Goal: Information Seeking & Learning: Learn about a topic

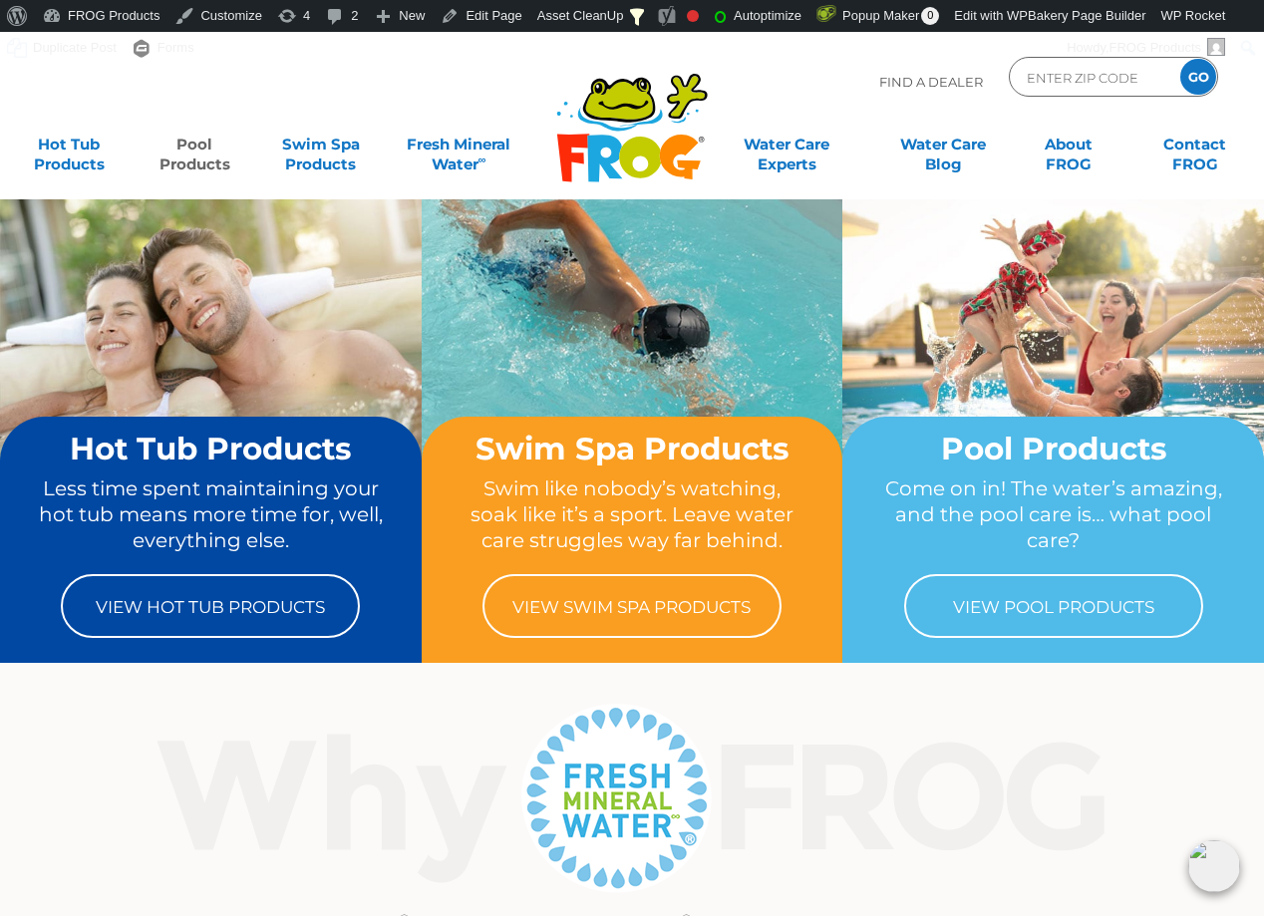
click at [205, 148] on link "Pool Products" at bounding box center [195, 145] width 98 height 40
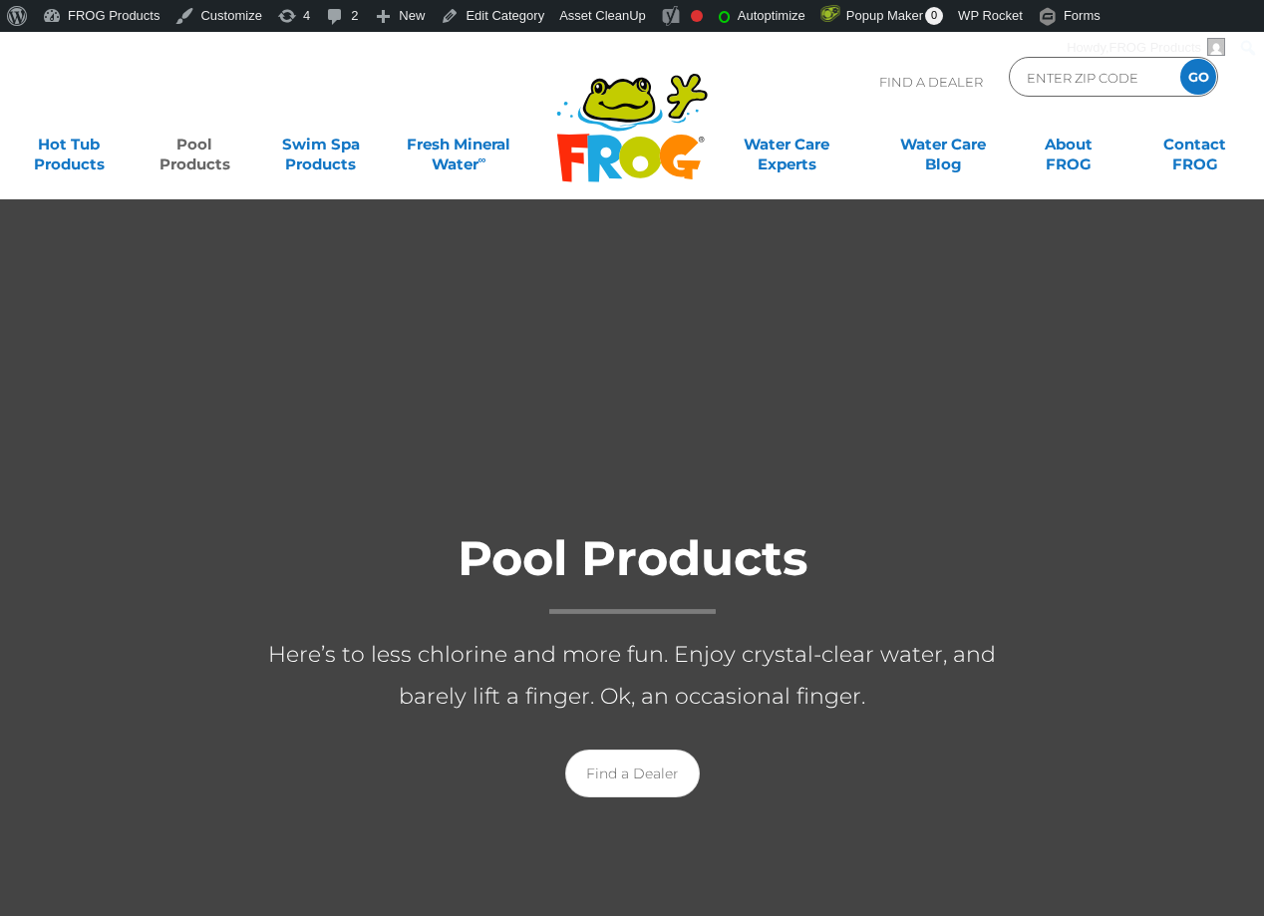
click at [178, 152] on link "Pool Products" at bounding box center [195, 145] width 98 height 40
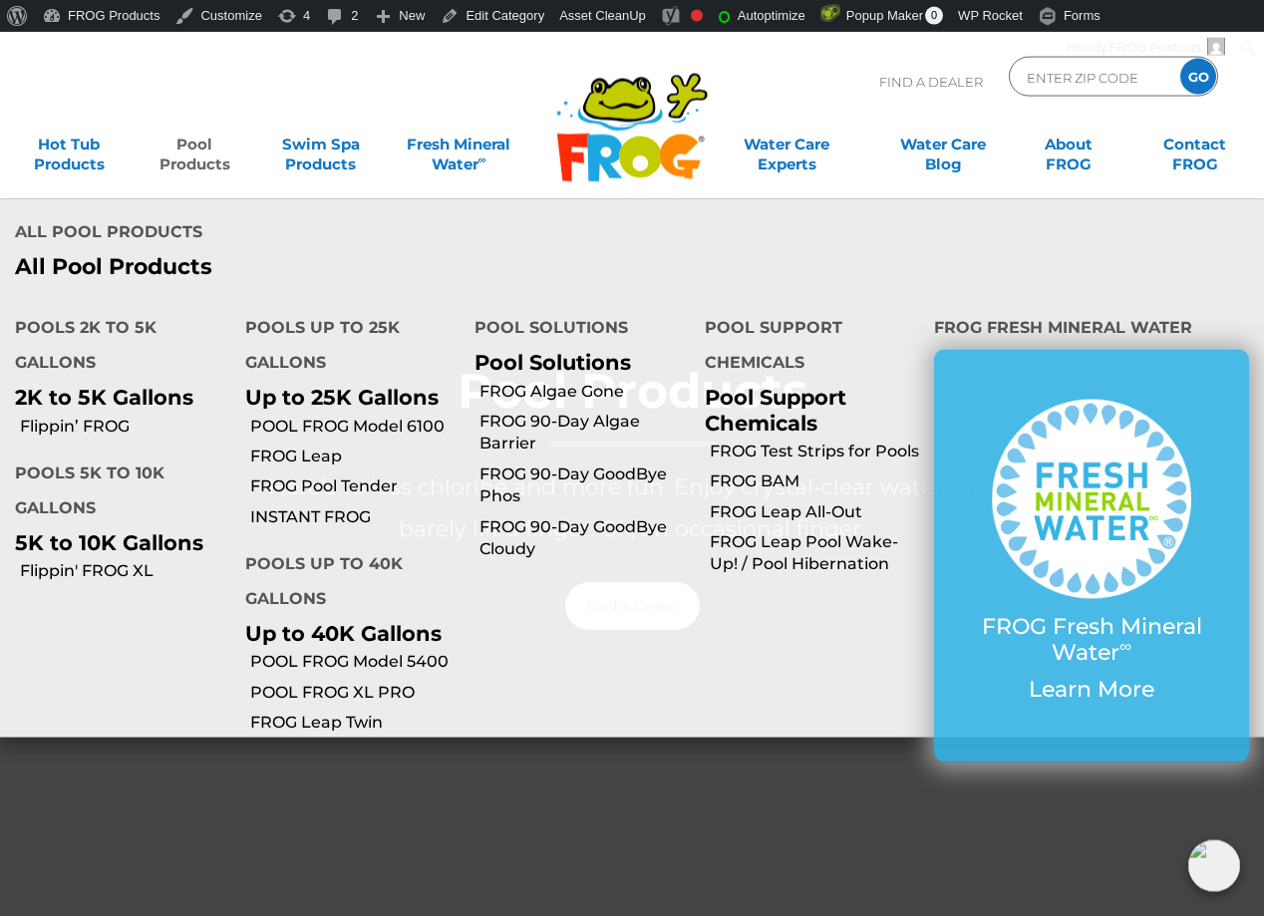
scroll to position [203, 0]
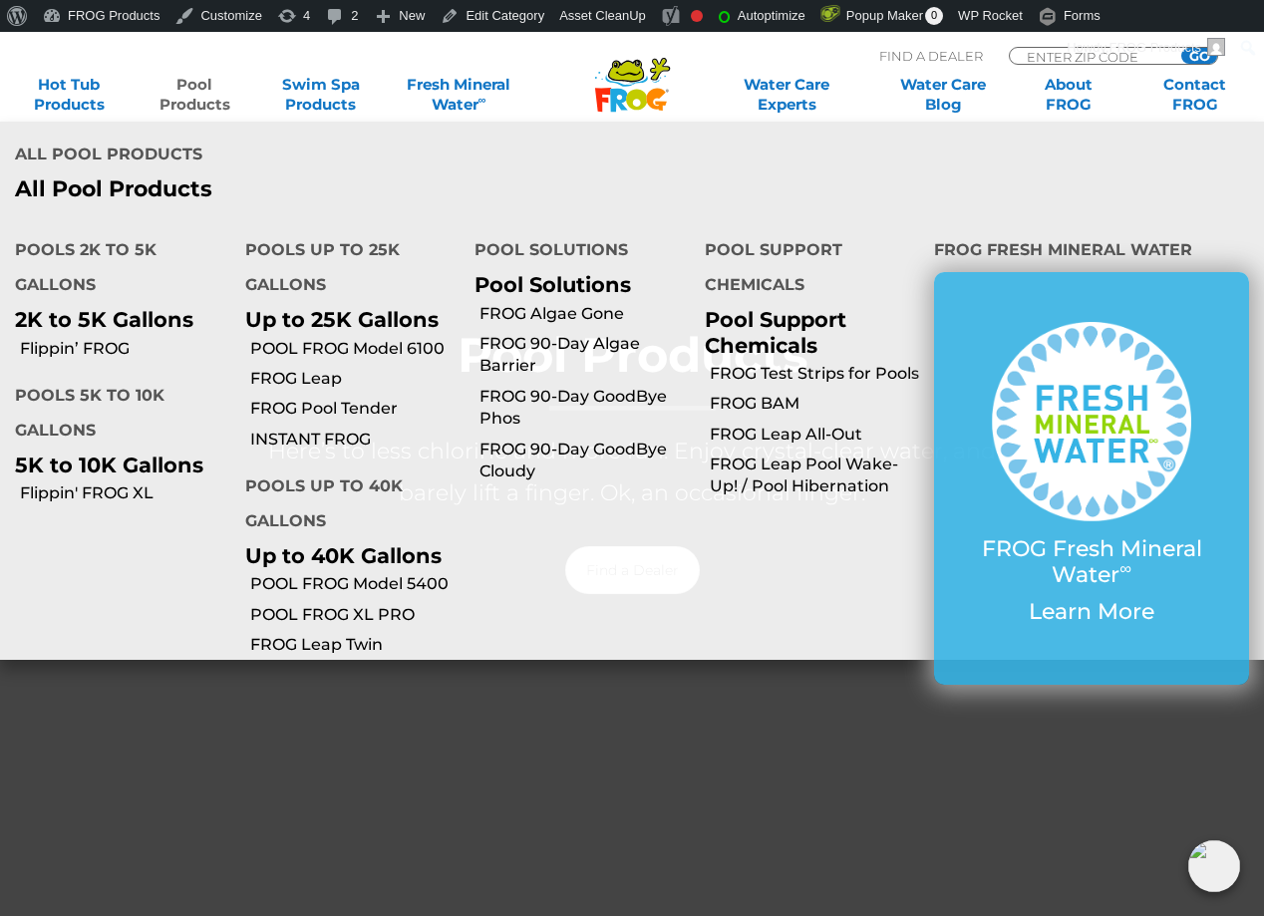
click at [214, 93] on link "Pool Products" at bounding box center [195, 95] width 98 height 40
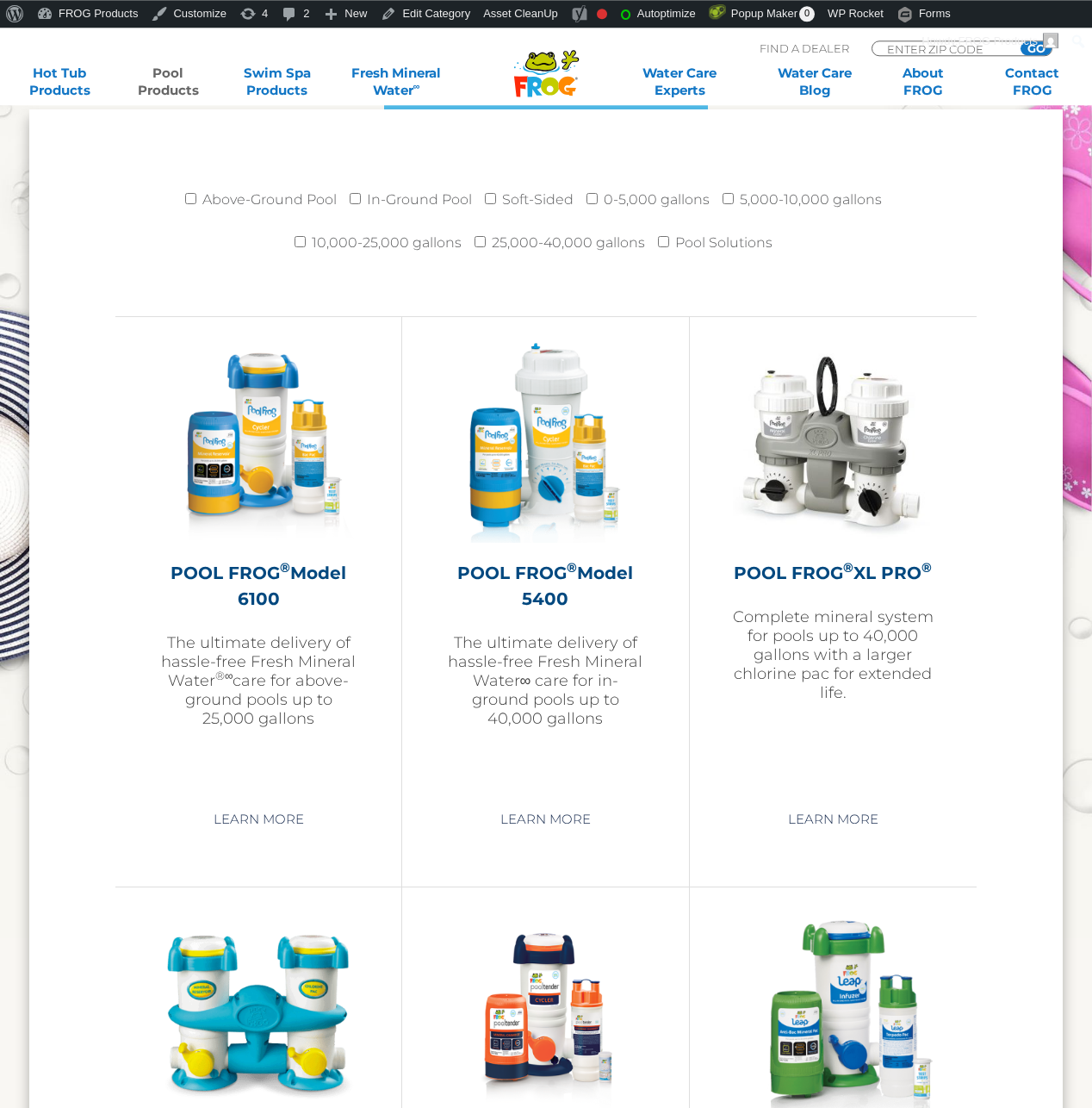
scroll to position [2373, 0]
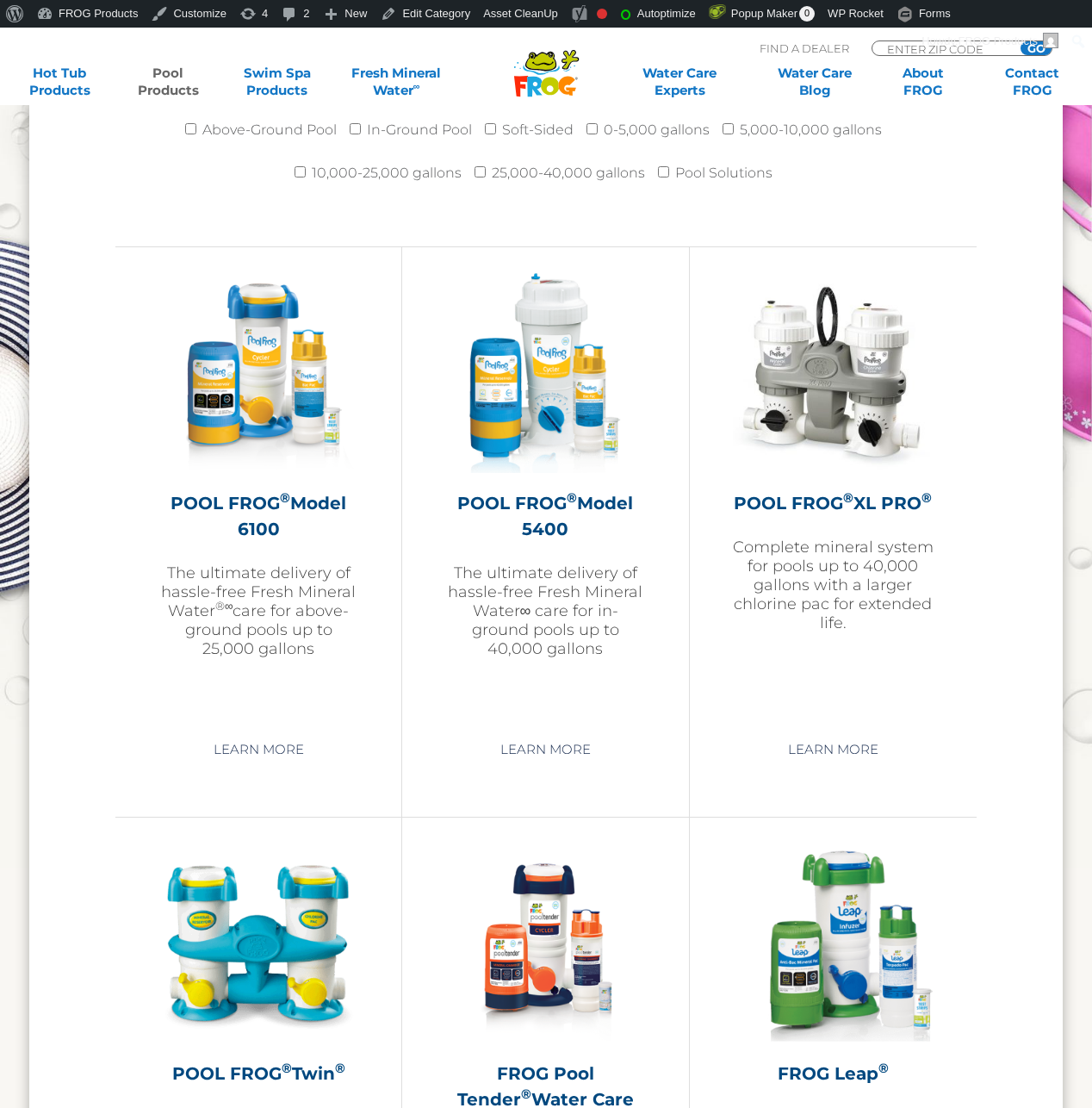
drag, startPoint x: 212, startPoint y: 220, endPoint x: 148, endPoint y: 169, distance: 81.8
click at [211, 220] on div "Above-Ground Pool In-Ground Pool Soft-Sided 0-5,000 gallons 5,000-10,000 gallon…" at bounding box center [546, 169] width 861 height 155
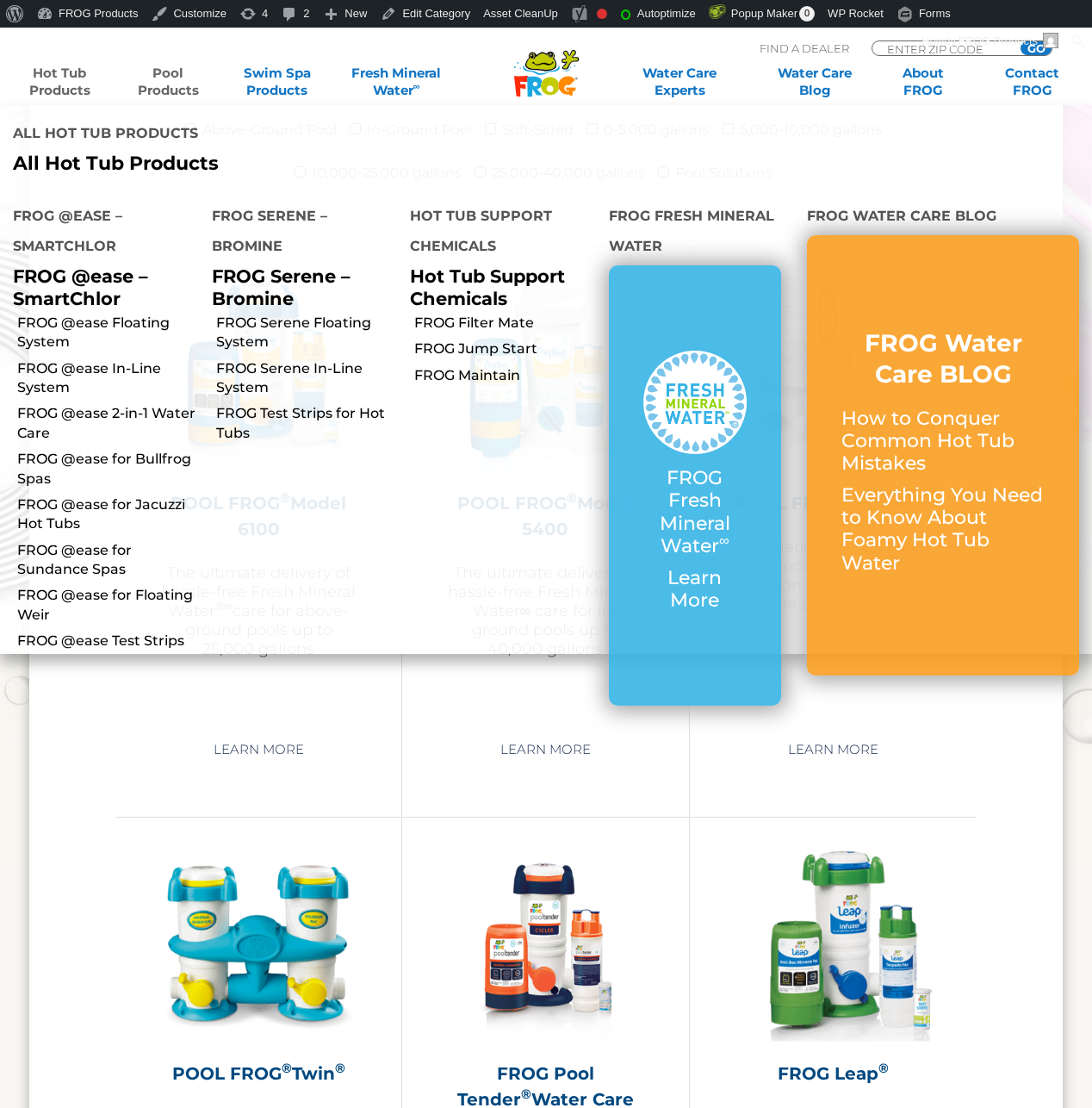
click at [68, 89] on link "Hot Tub Products" at bounding box center [60, 82] width 85 height 35
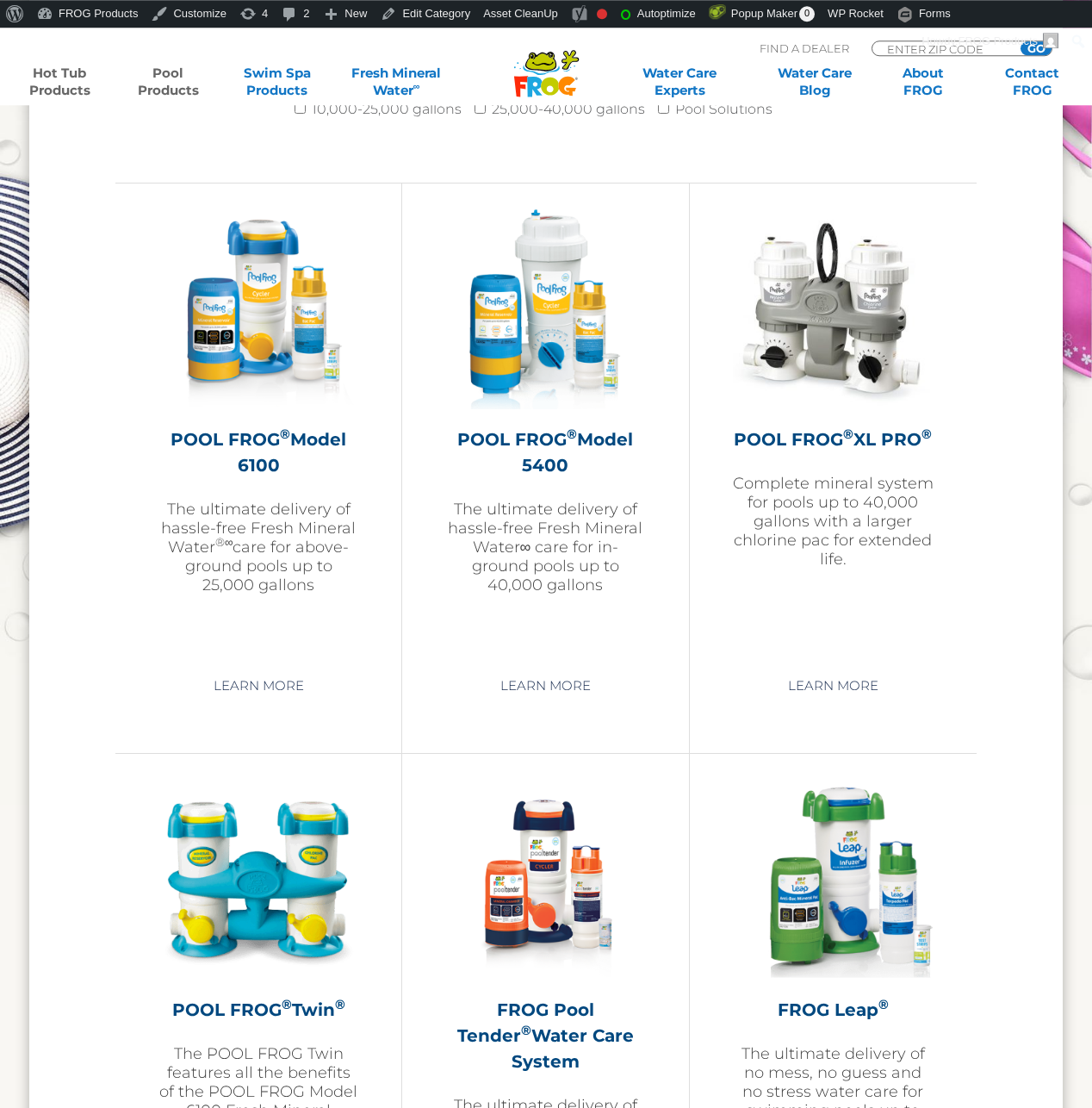
scroll to position [2725, 0]
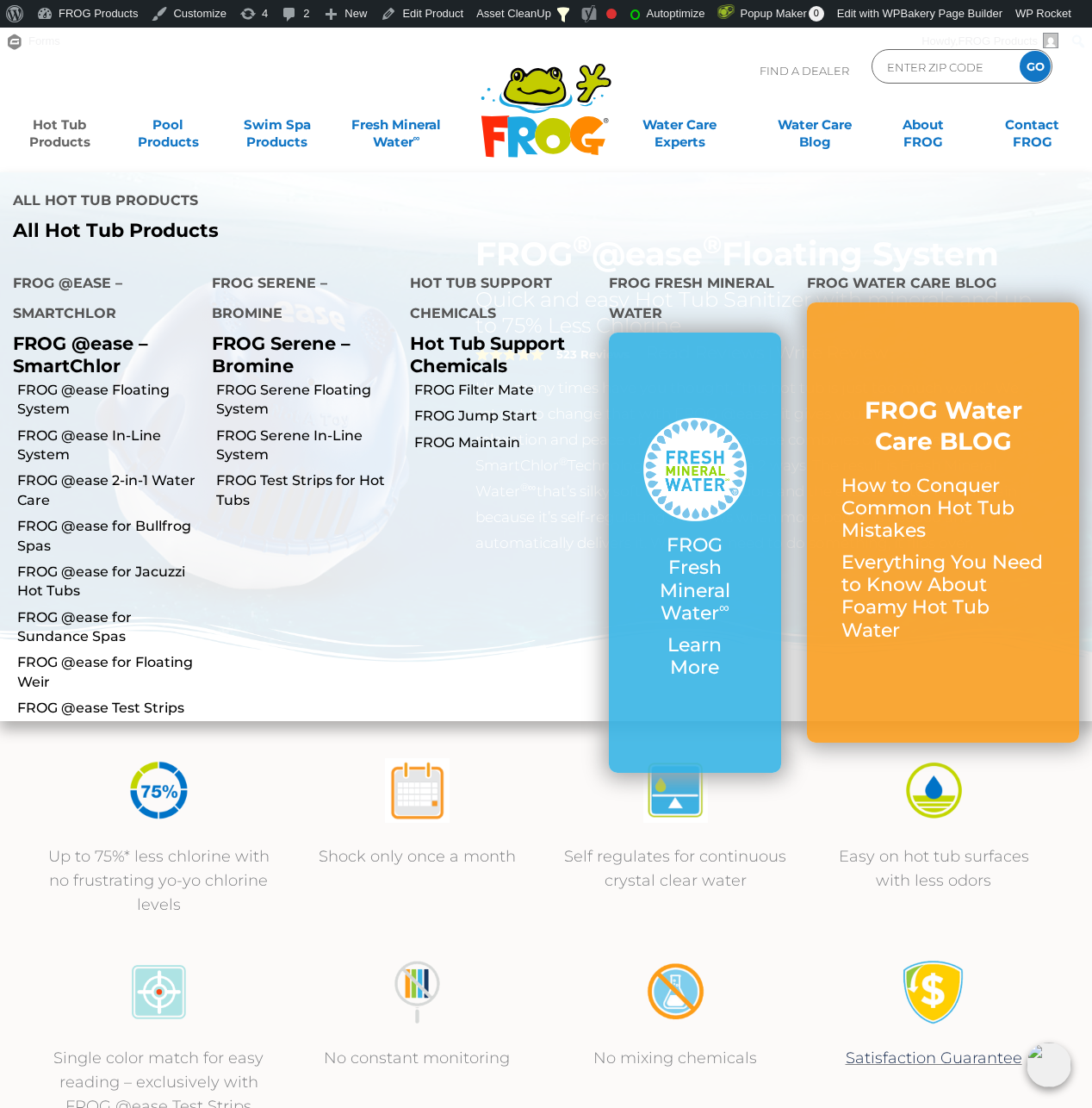
click at [57, 143] on link "Hot Tub Products" at bounding box center [60, 125] width 85 height 35
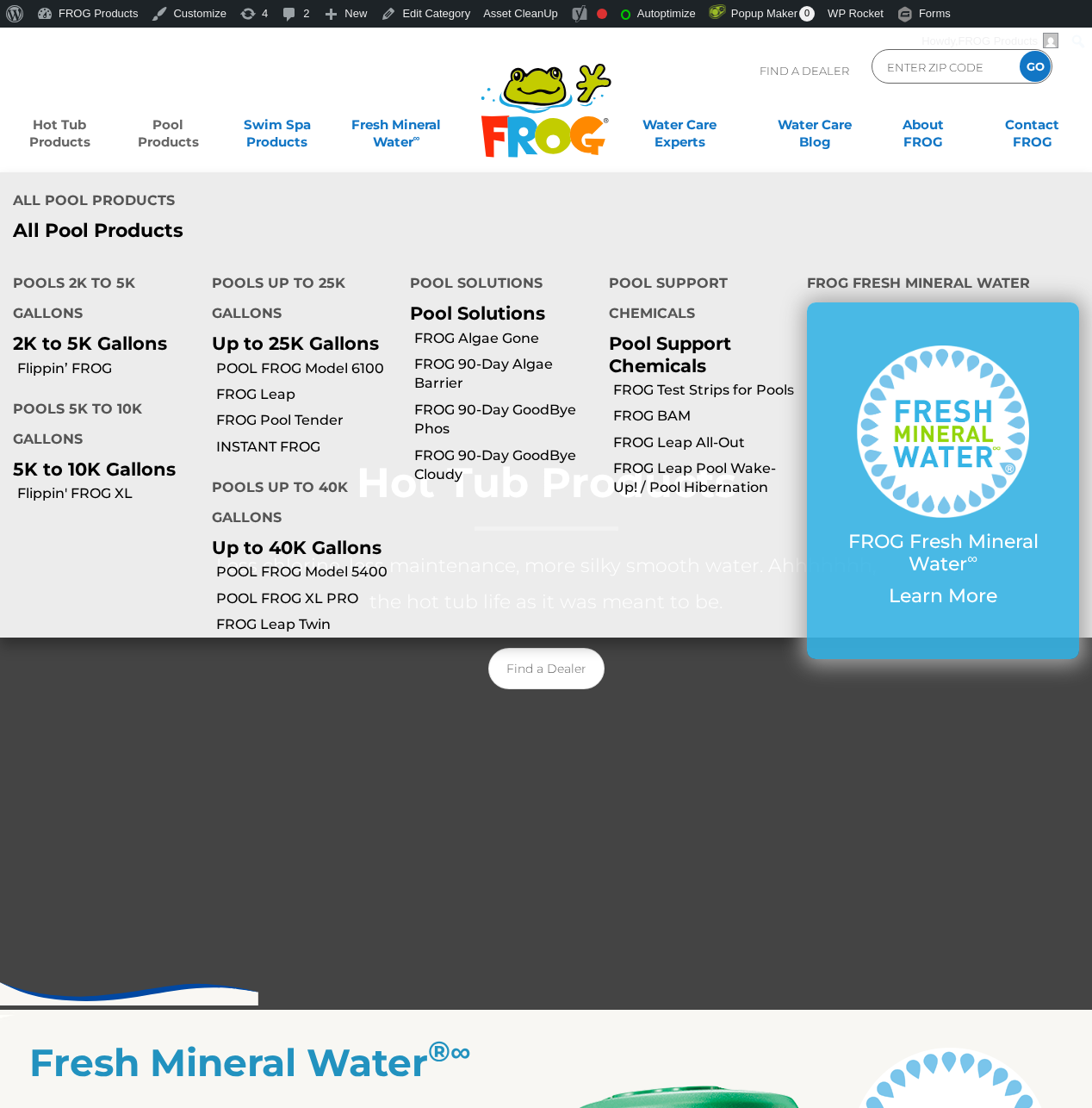
scroll to position [440, 0]
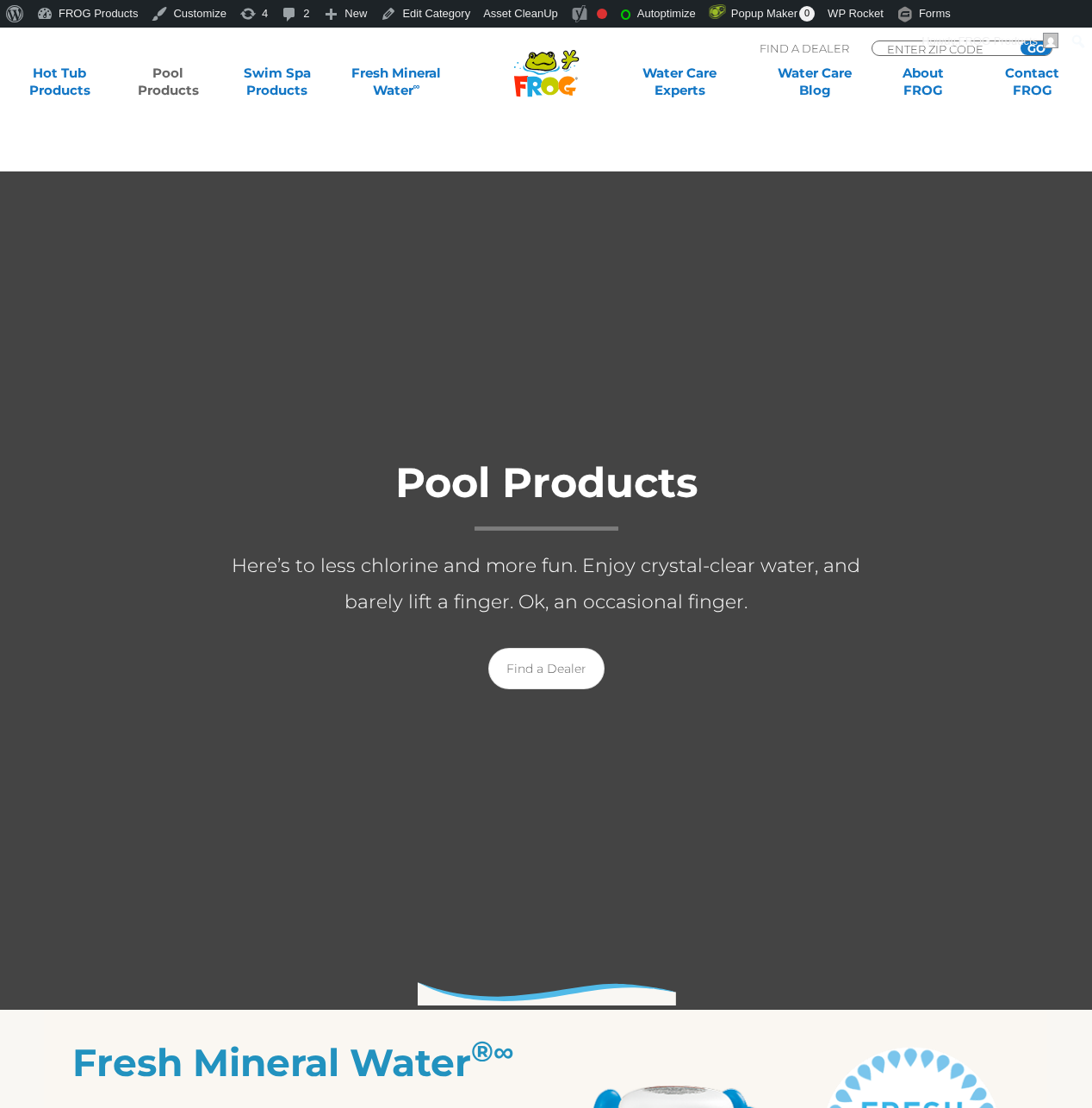
scroll to position [2082, 0]
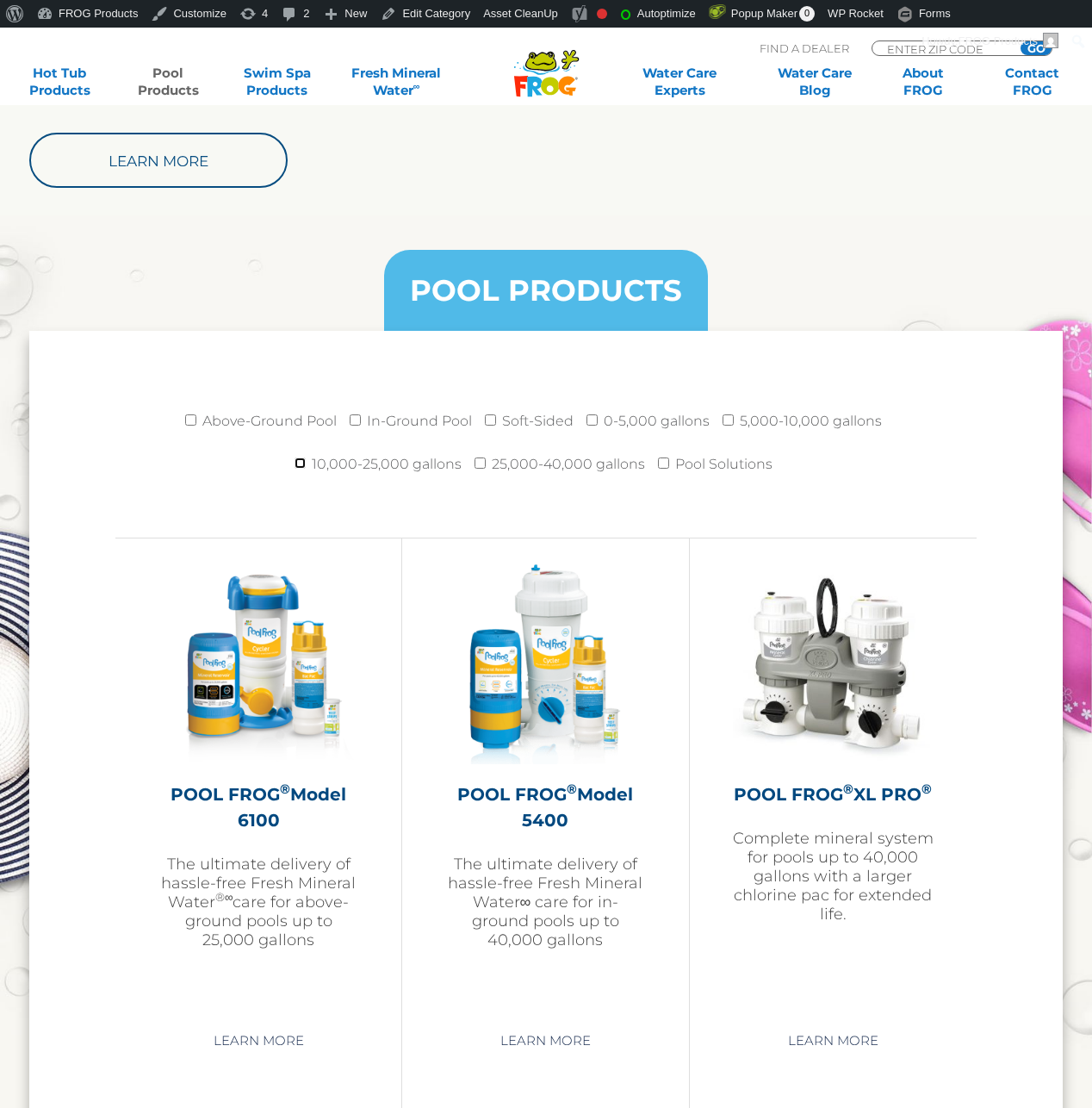
click at [299, 458] on input "10,000-25,000 gallons" at bounding box center [300, 463] width 11 height 11
checkbox input "true"
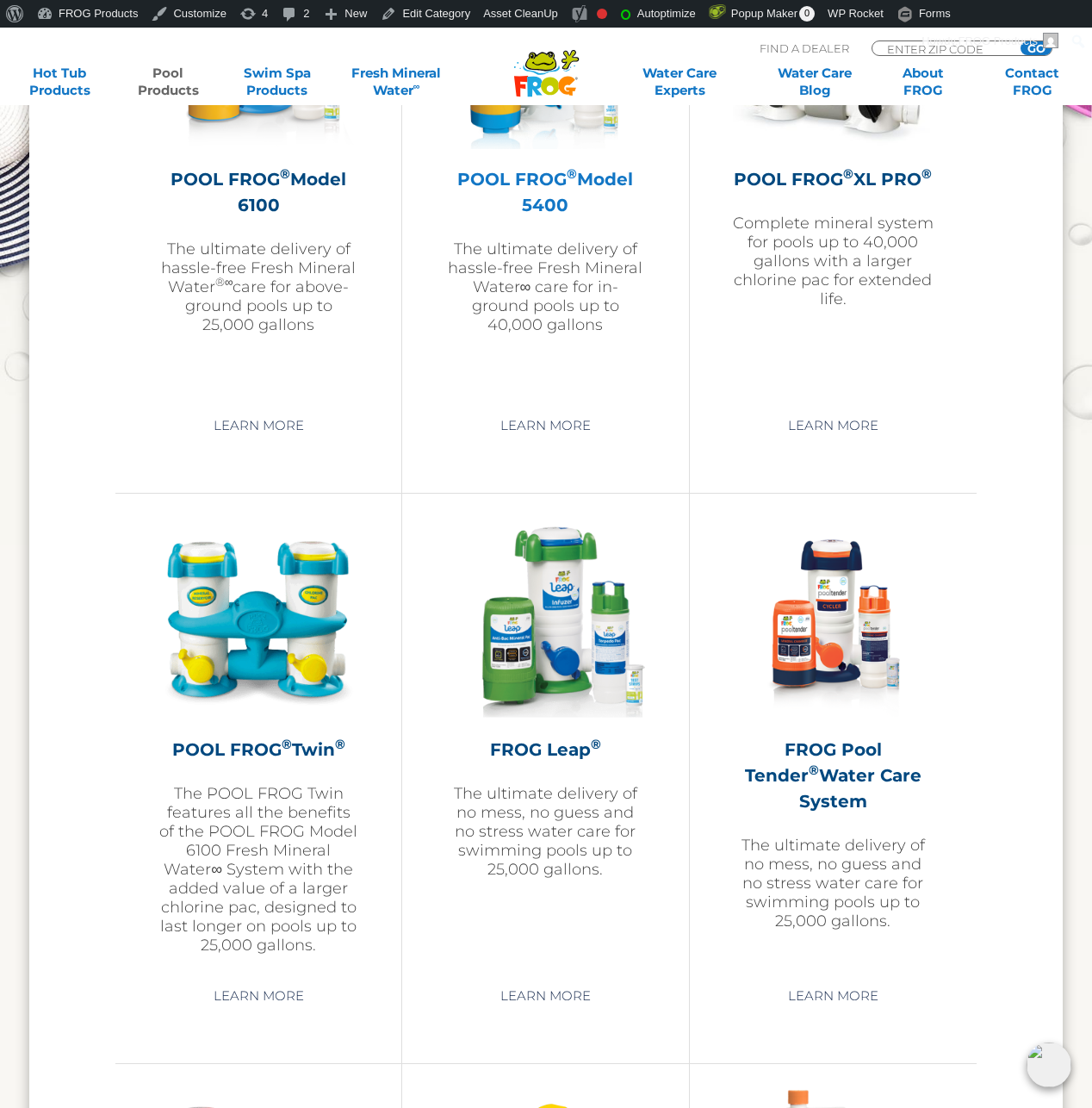
scroll to position [2170, 0]
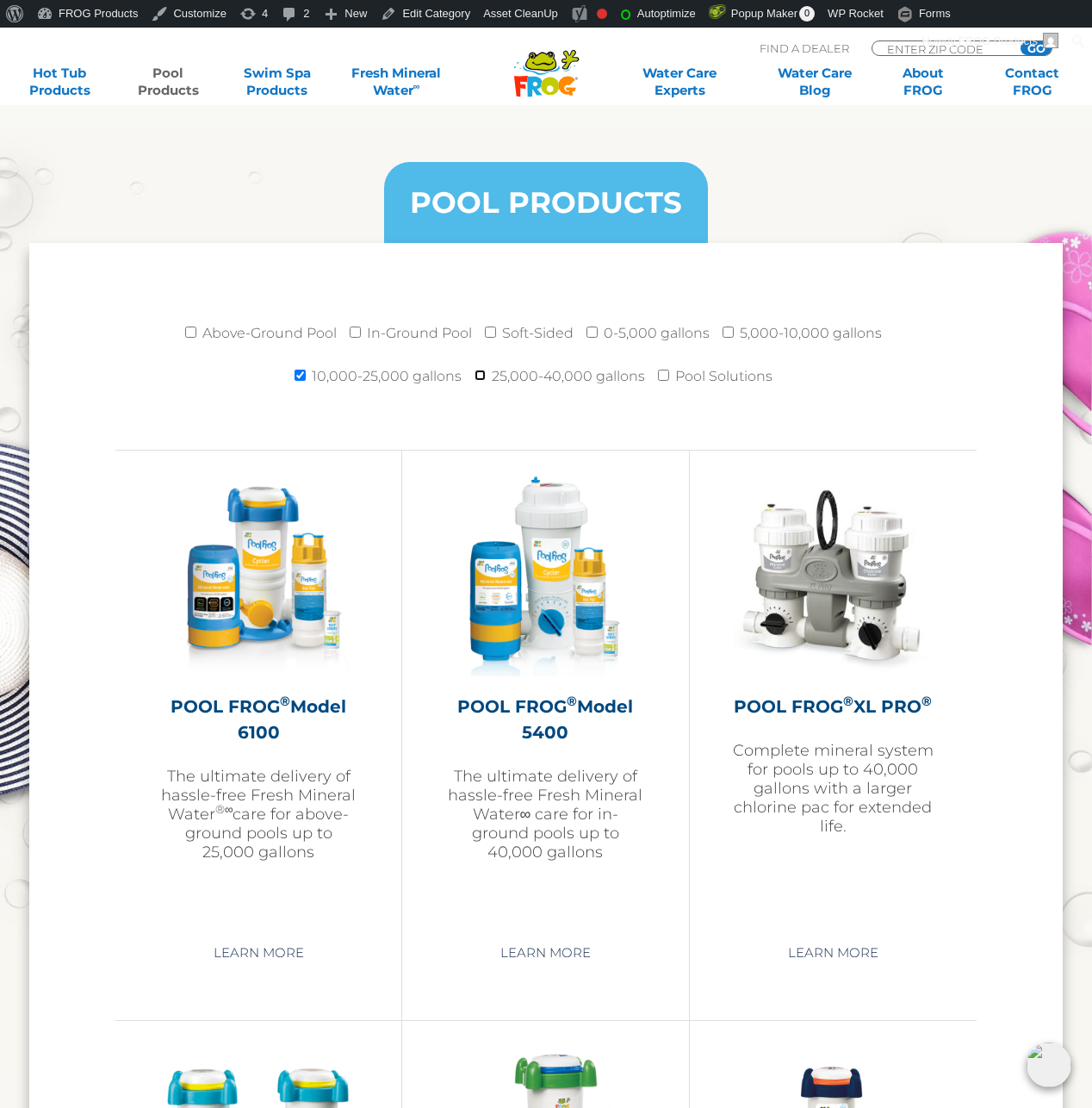
click at [479, 376] on input "25,000-40,000 gallons" at bounding box center [479, 375] width 11 height 11
checkbox input "true"
click at [306, 377] on input "10,000-25,000 gallons" at bounding box center [300, 375] width 11 height 11
checkbox input "false"
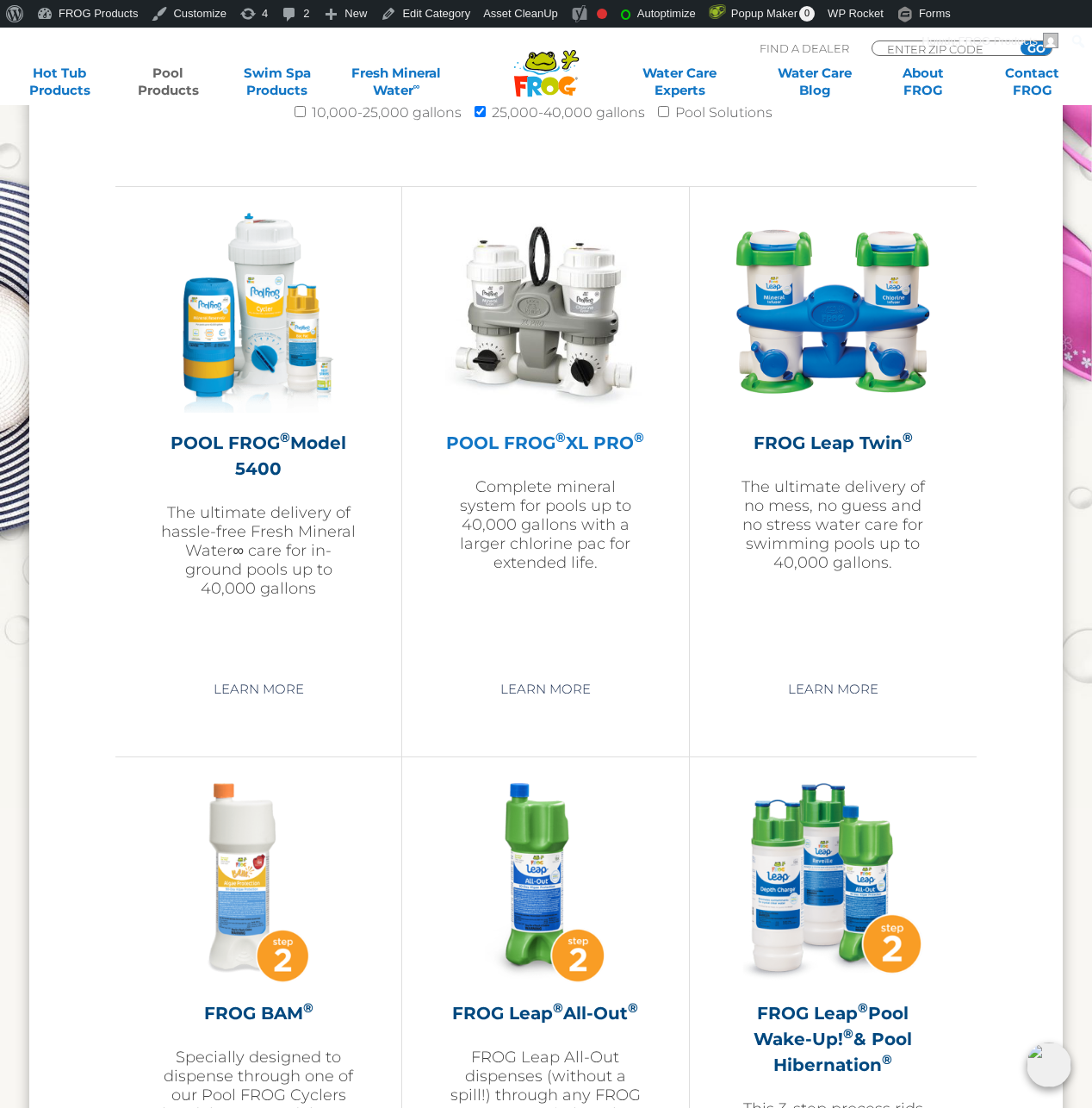
scroll to position [2082, 0]
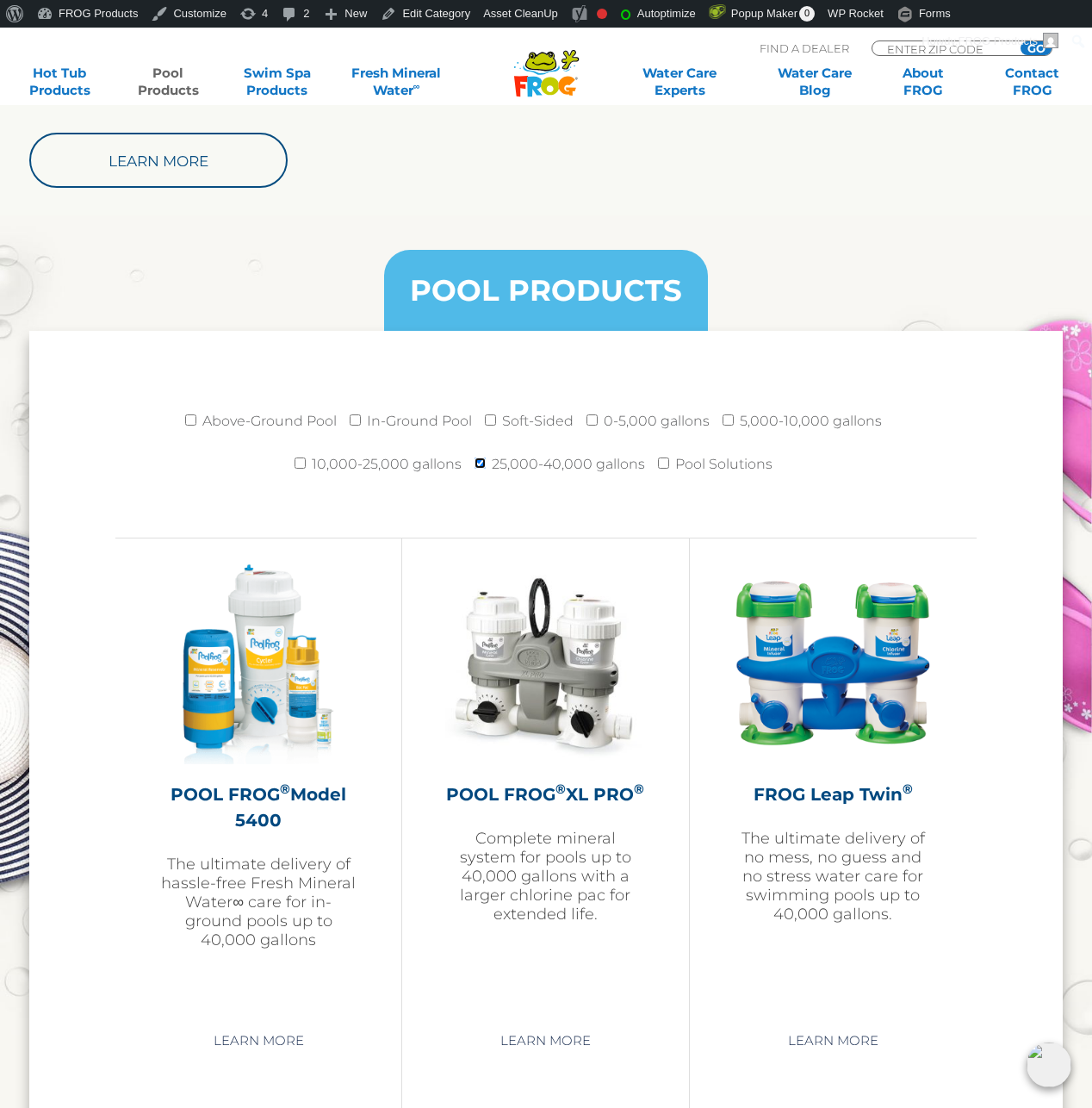
click at [478, 462] on input "25,000-40,000 gallons" at bounding box center [479, 463] width 11 height 11
checkbox input "false"
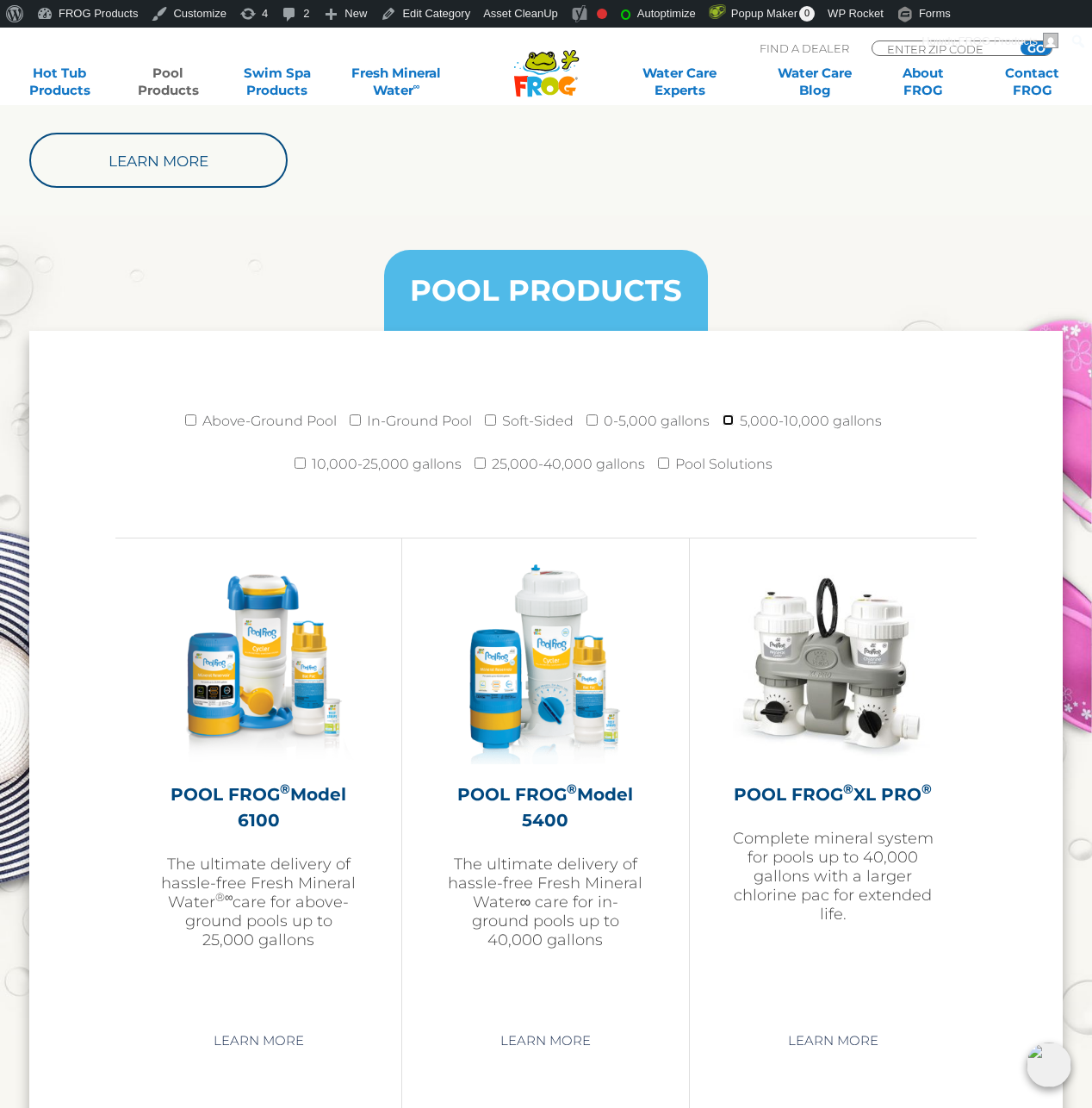
click at [732, 421] on input "5,000-10,000 gallons" at bounding box center [728, 420] width 11 height 11
checkbox input "true"
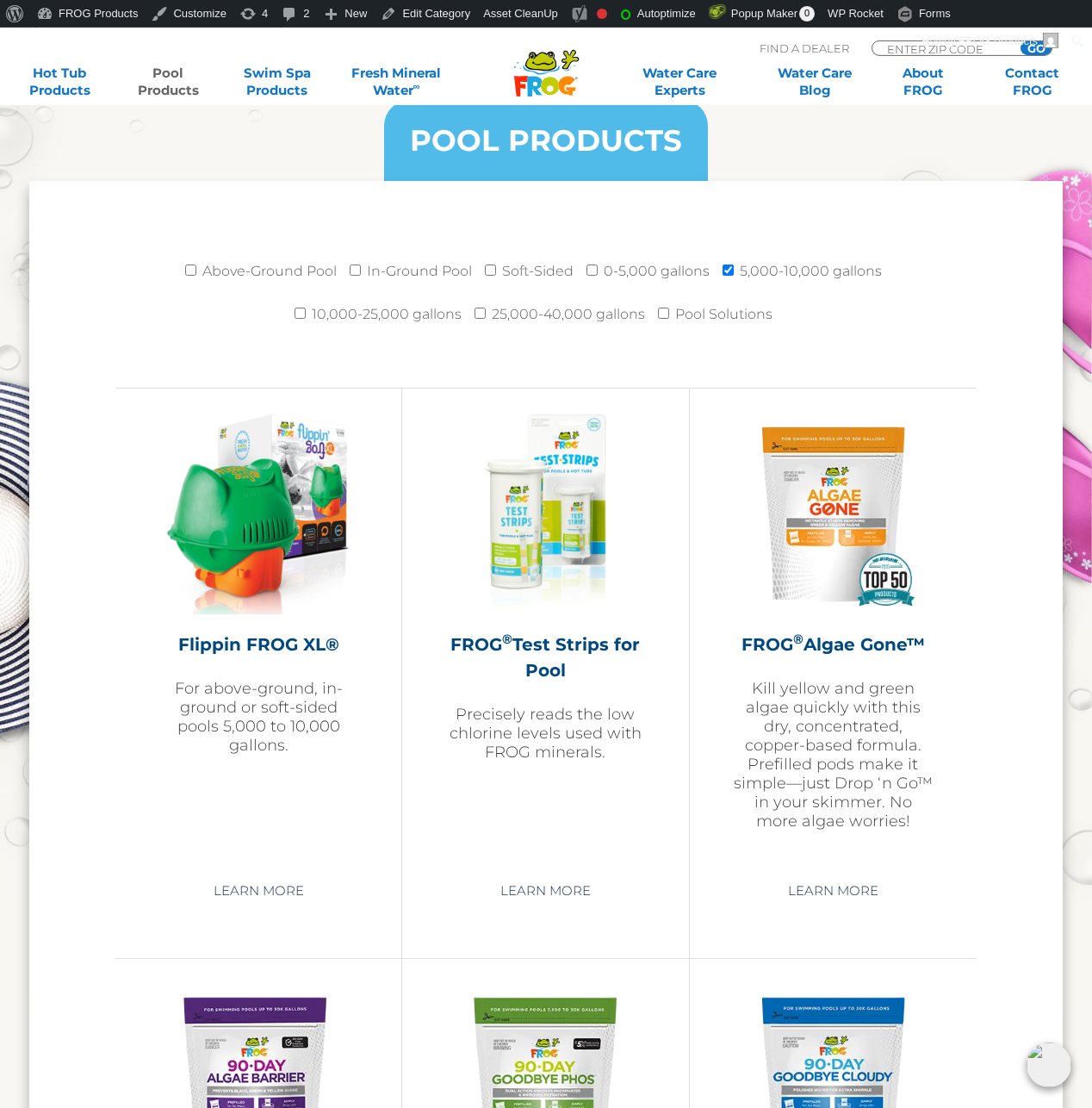
scroll to position [2170, 0]
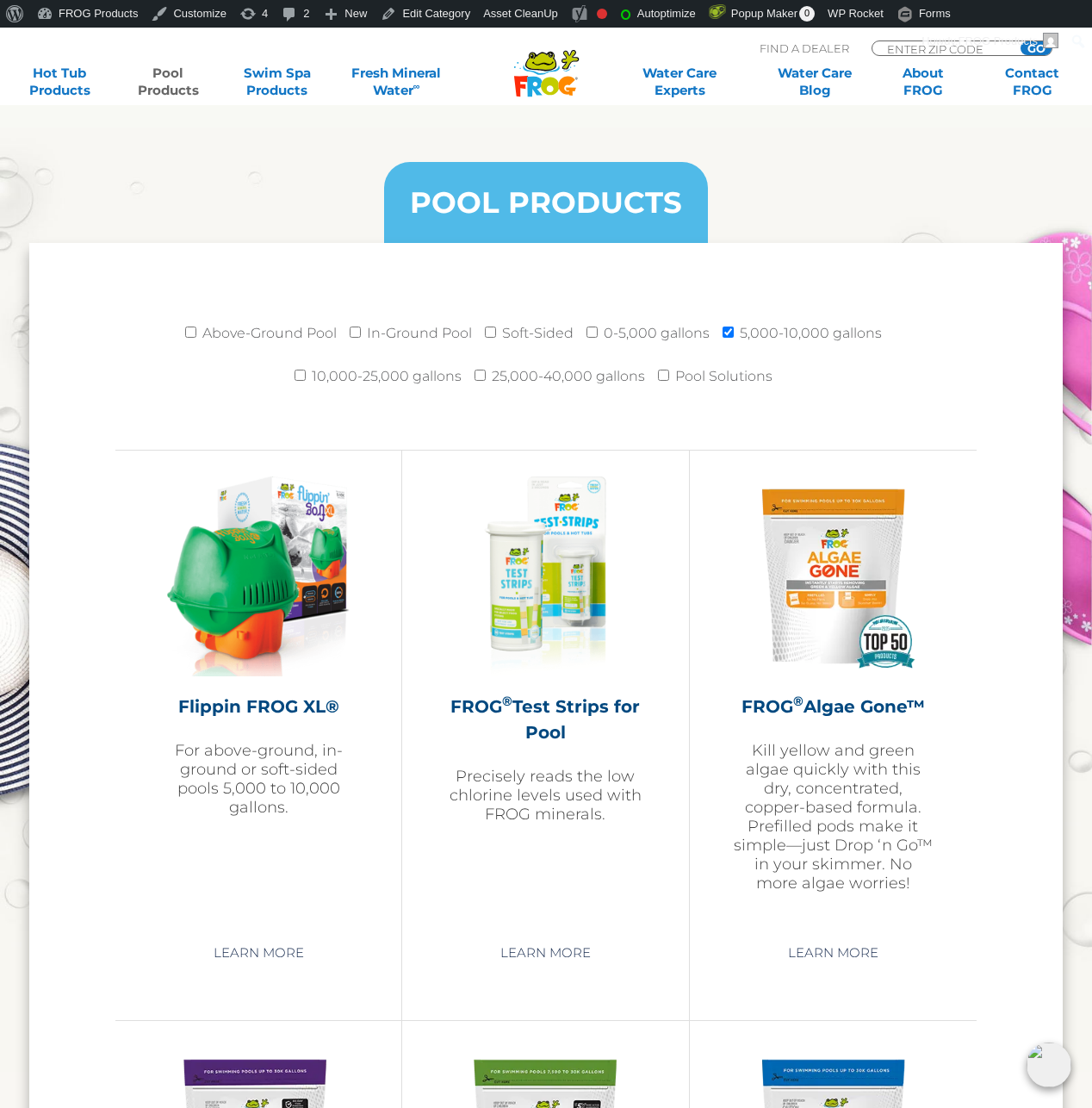
click at [423, 297] on div "Above-Ground Pool In-Ground Pool Soft-Sided 0-5,000 gallons 5,000-10,000 gallon…" at bounding box center [546, 372] width 861 height 155
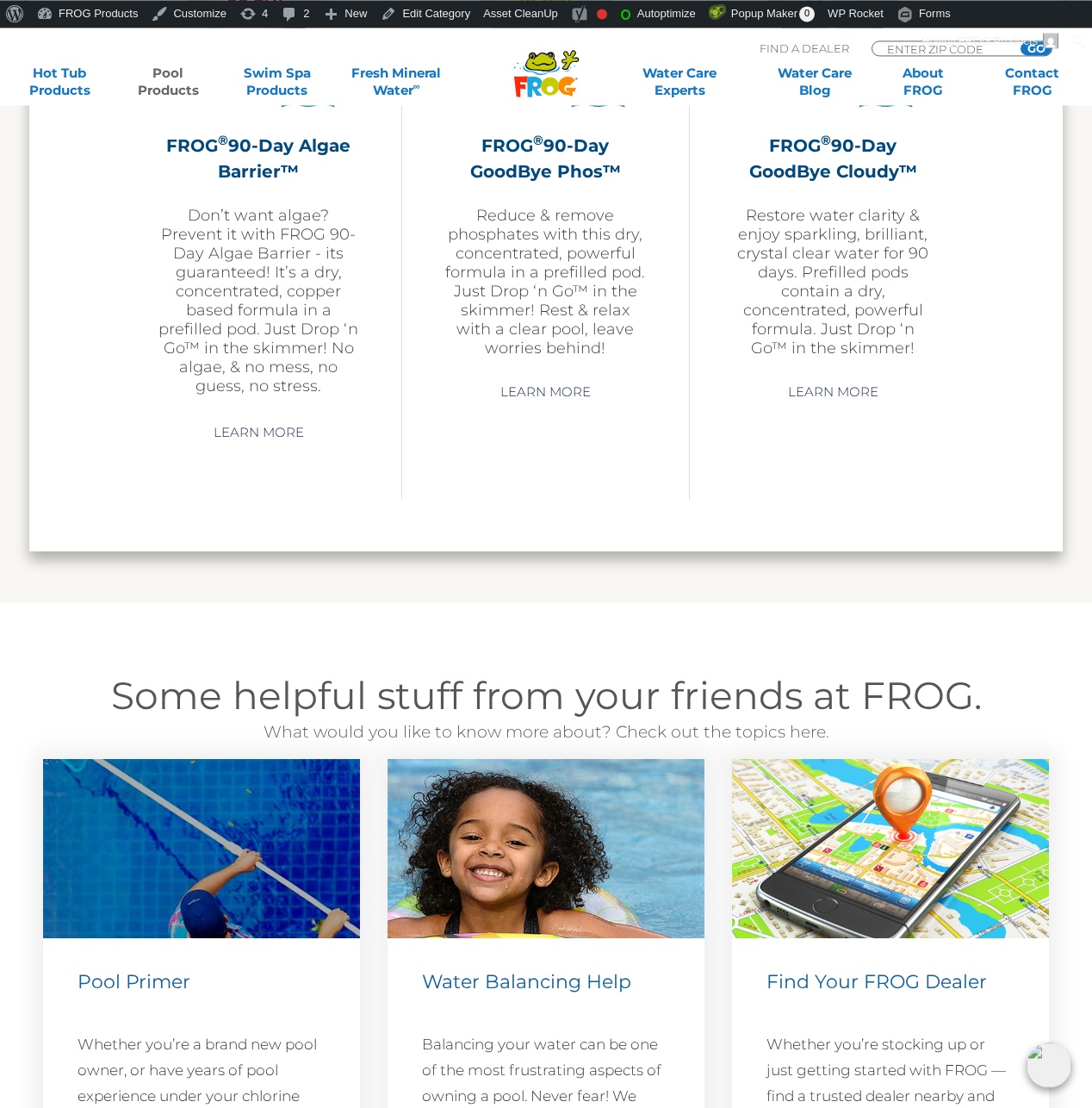
scroll to position [3313, 0]
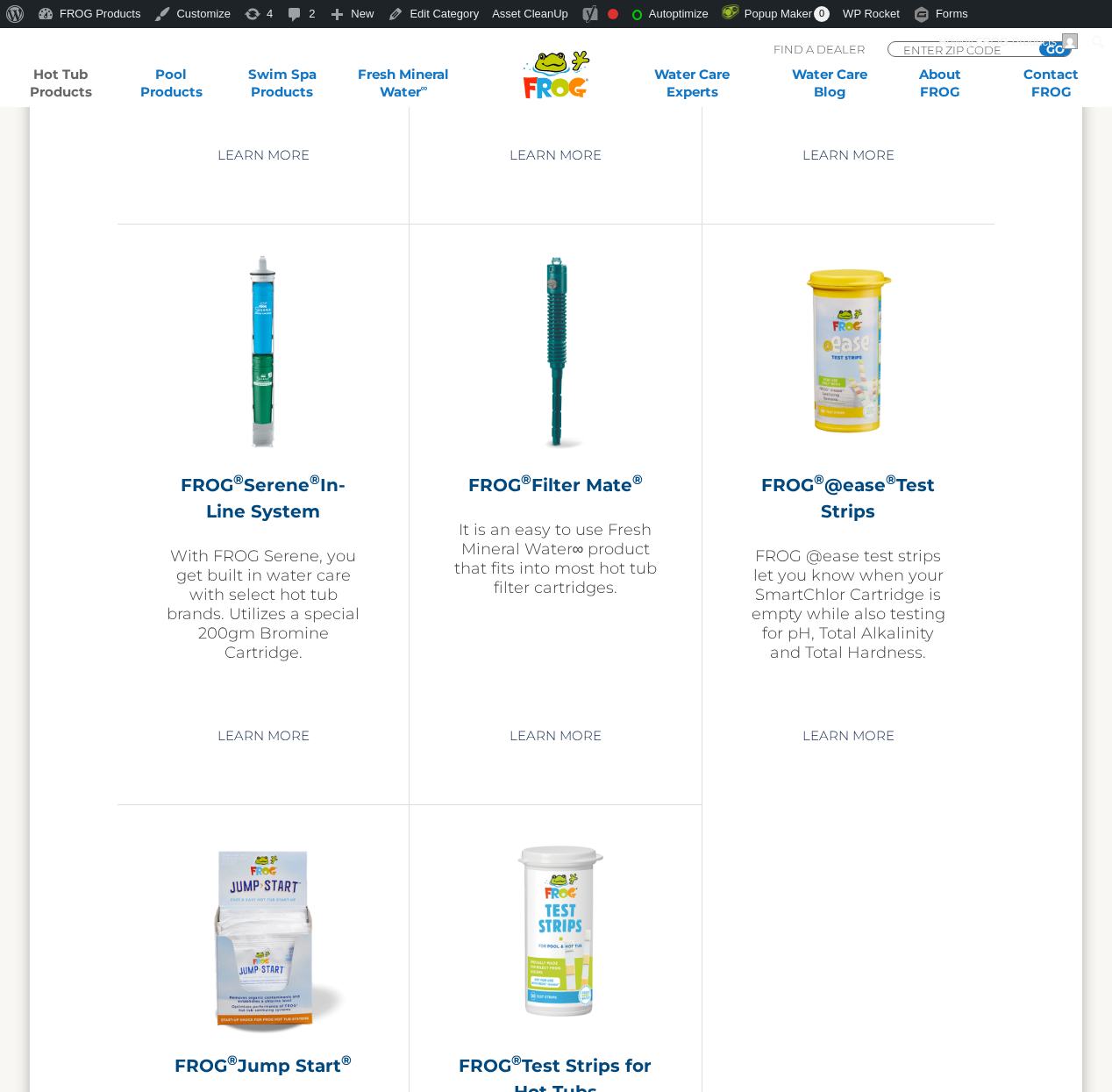
scroll to position [3064, 0]
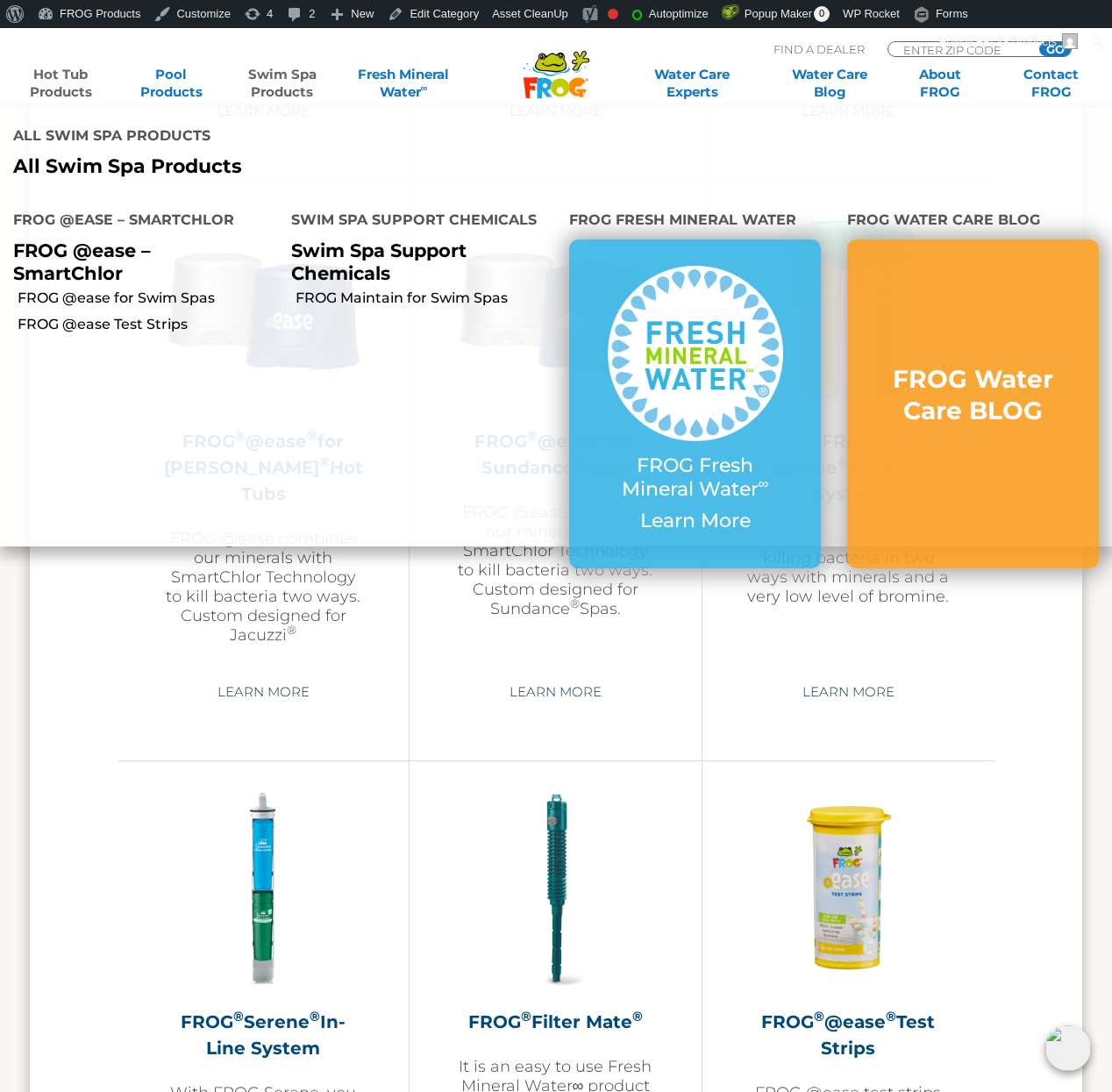
click at [259, 81] on link "Swim Spa Products" at bounding box center [282, 84] width 86 height 35
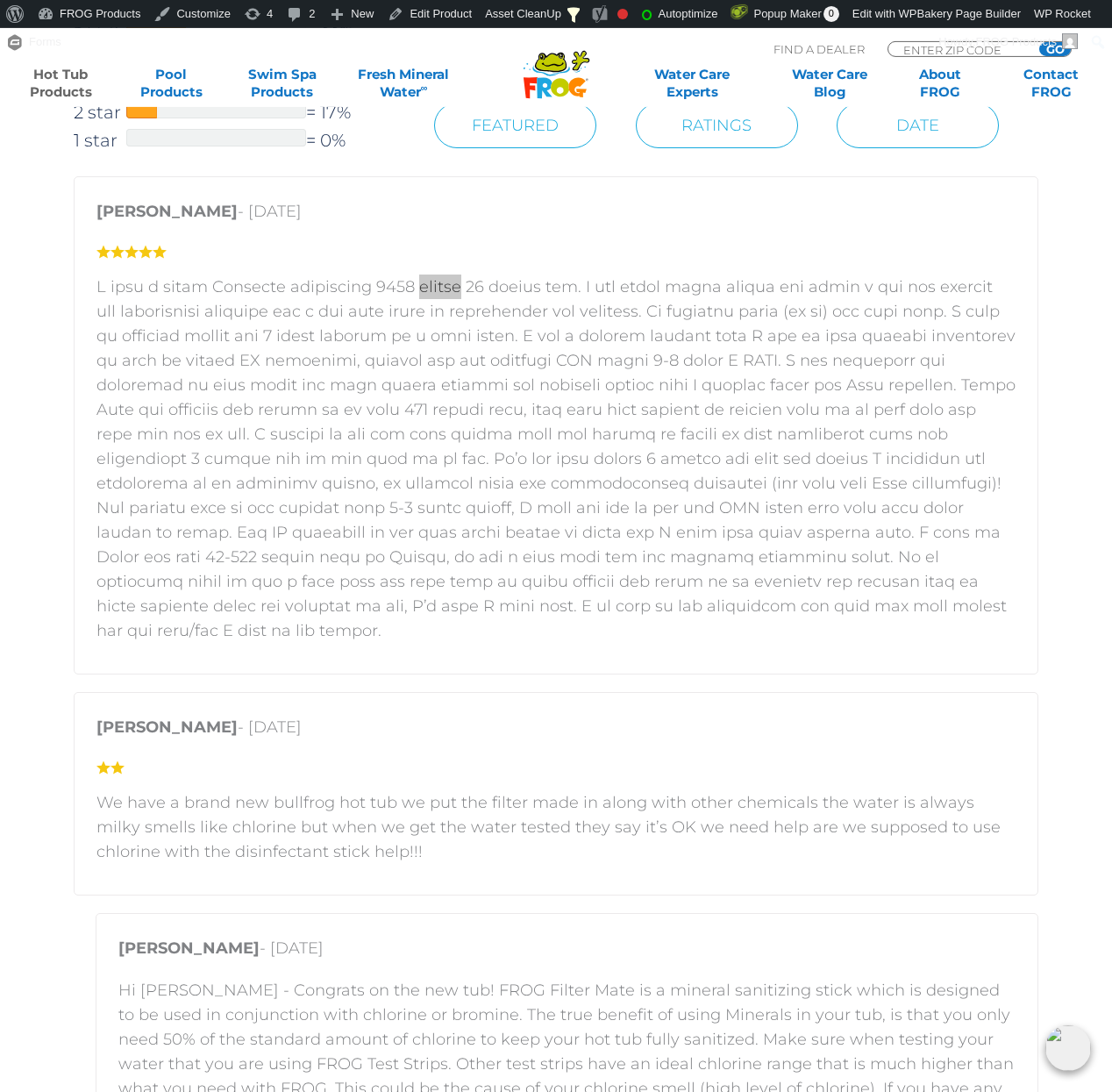
scroll to position [2214, 0]
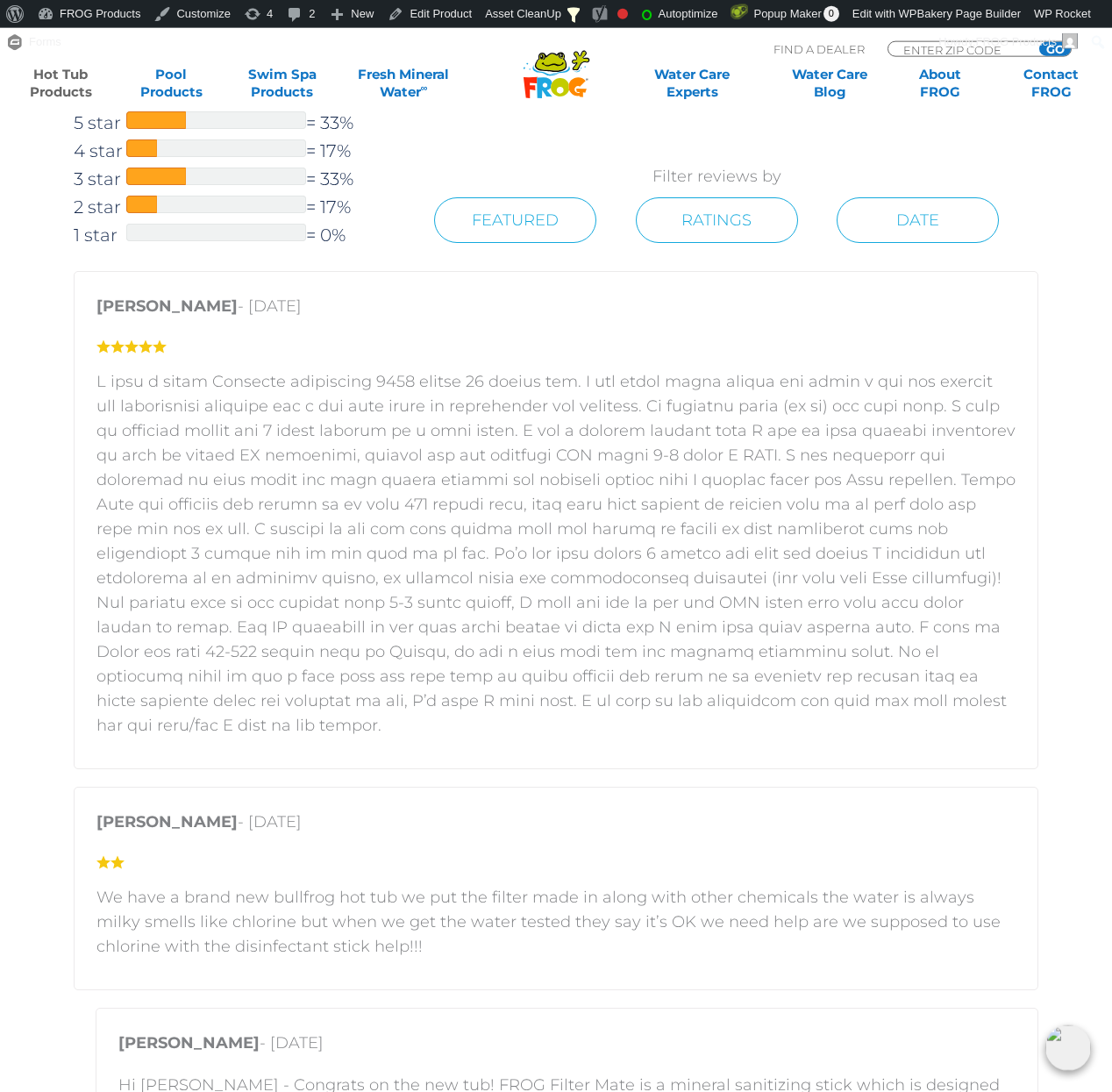
click at [356, 504] on p at bounding box center [556, 553] width 919 height 369
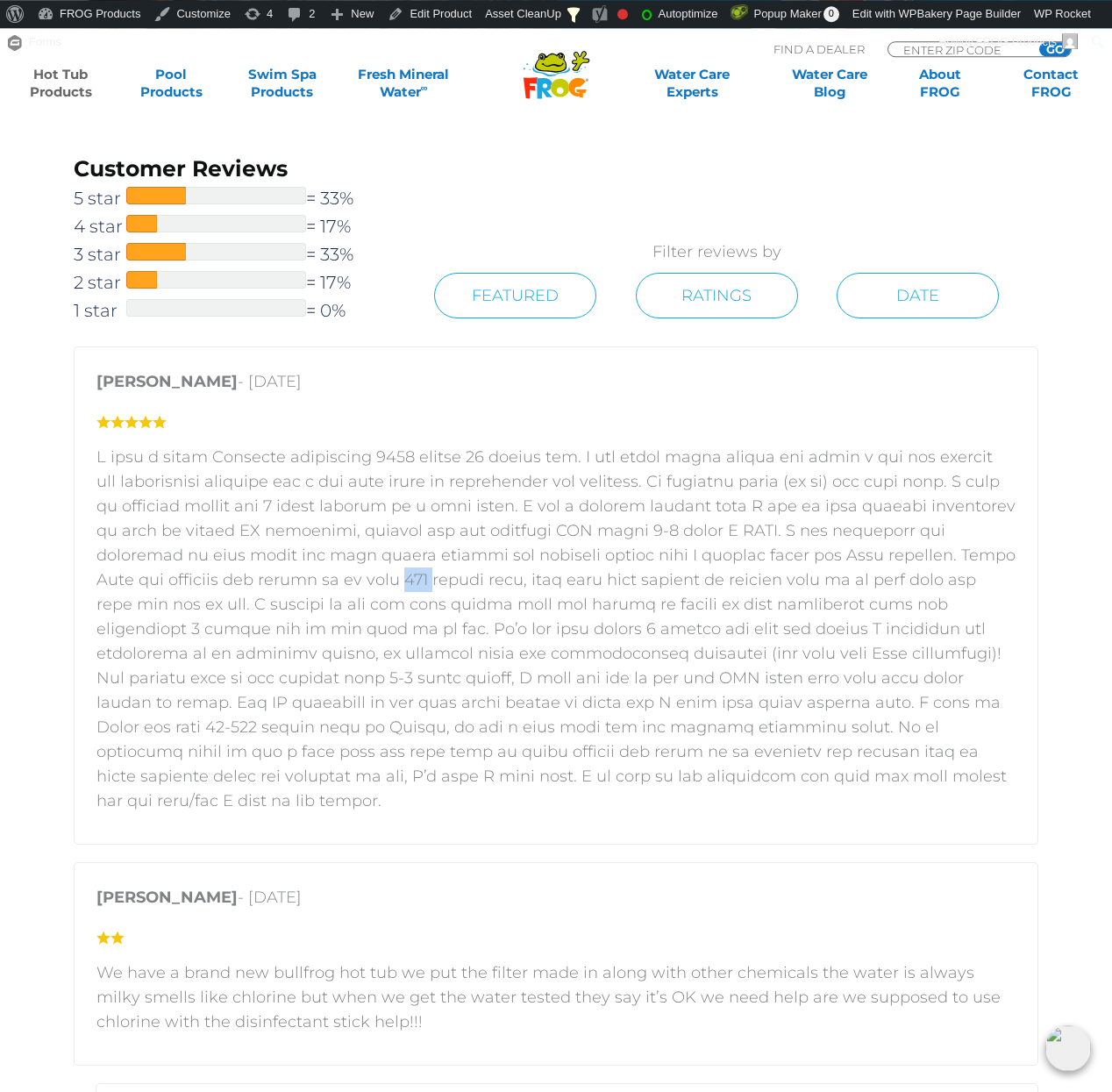
scroll to position [2124, 0]
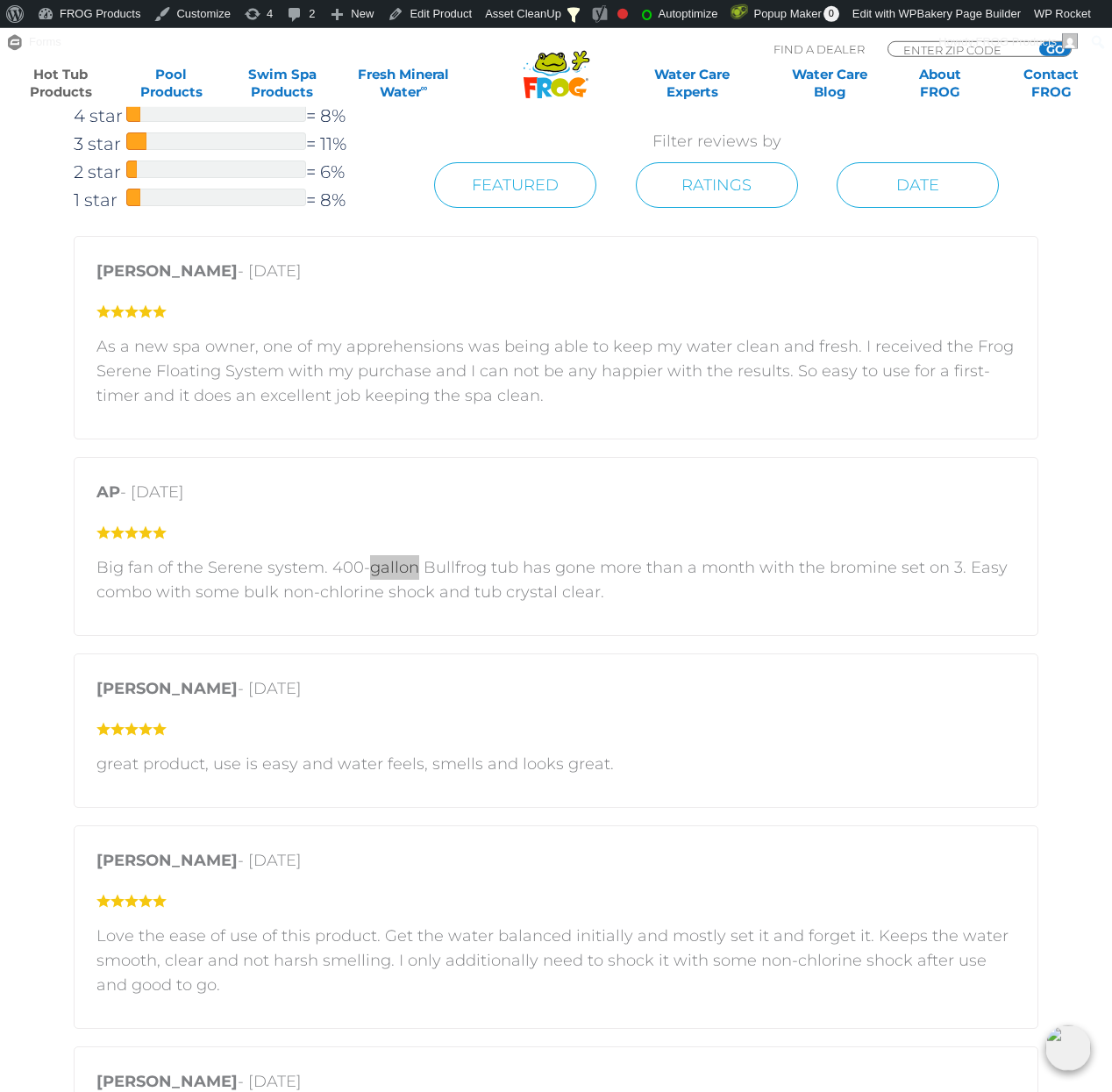
scroll to position [2038, 0]
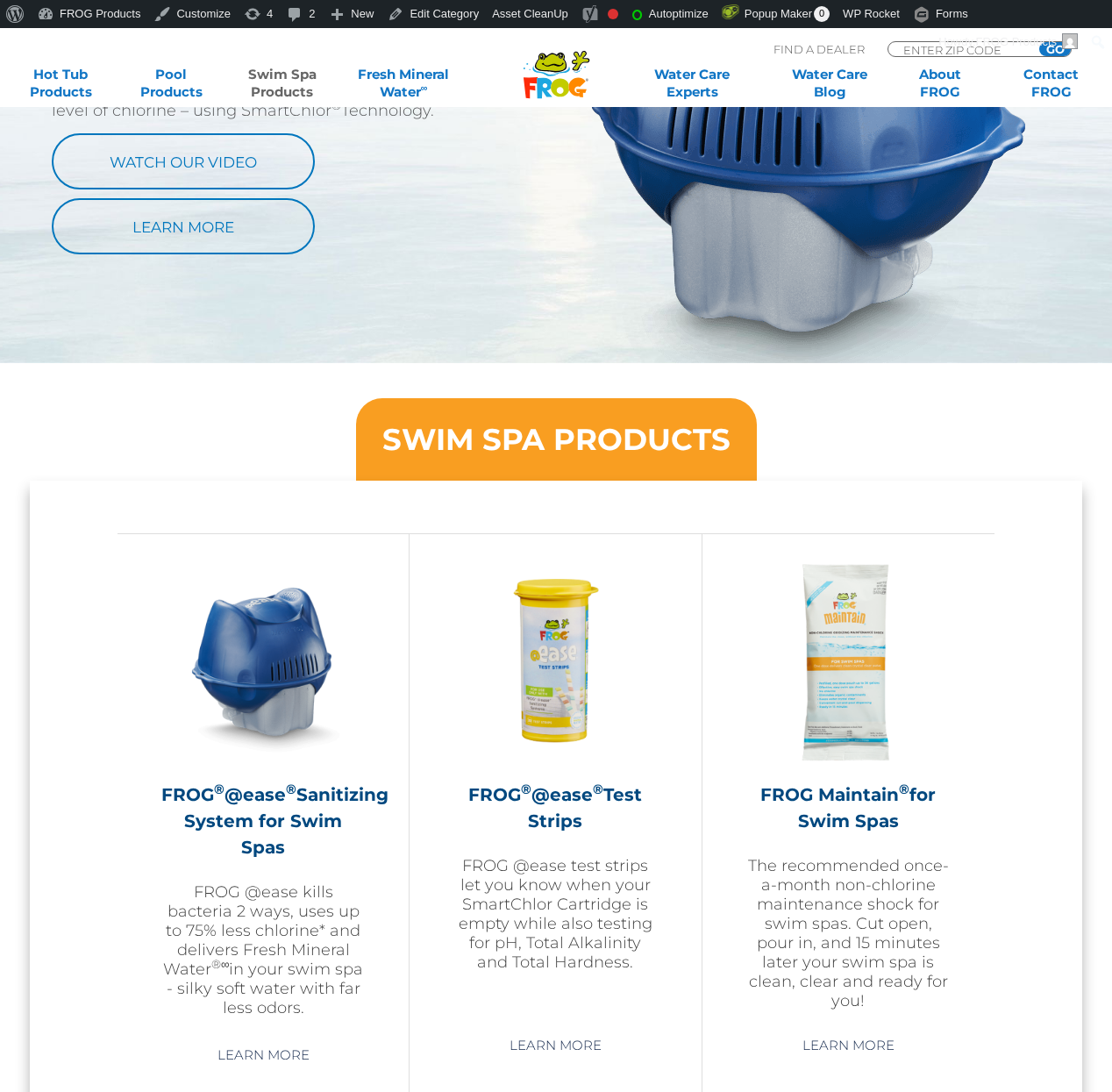
scroll to position [1701, 0]
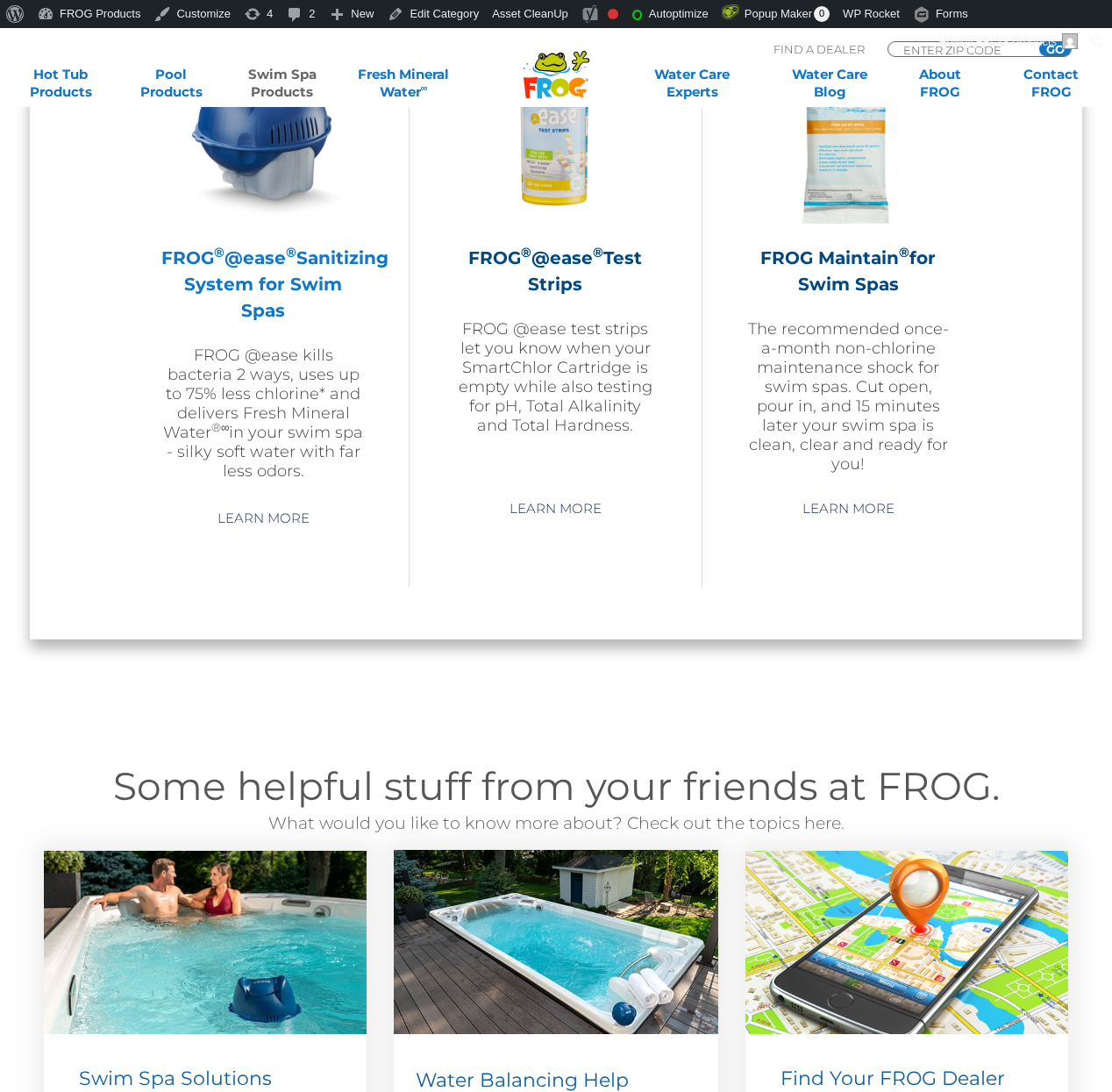
click at [276, 286] on h2 "FROG ® @ease ® Sanitizing System for Swim Spas" at bounding box center [262, 284] width 203 height 79
click at [293, 273] on h2 "FROG ® @ease ® Sanitizing System for Swim Spas" at bounding box center [262, 284] width 203 height 79
